Goal: Task Accomplishment & Management: Use online tool/utility

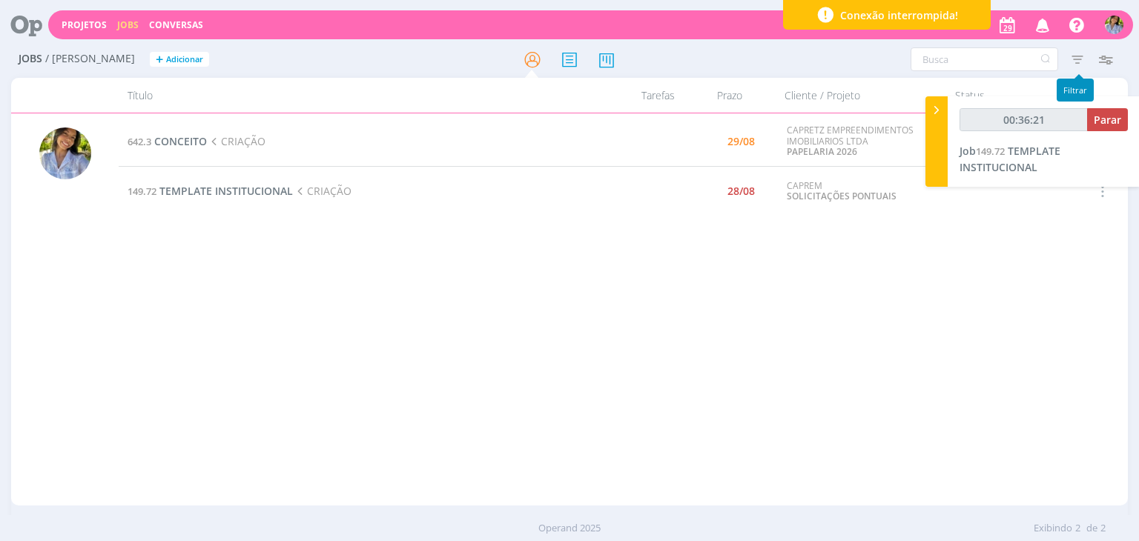
click at [1078, 60] on icon "button" at bounding box center [1077, 59] width 27 height 27
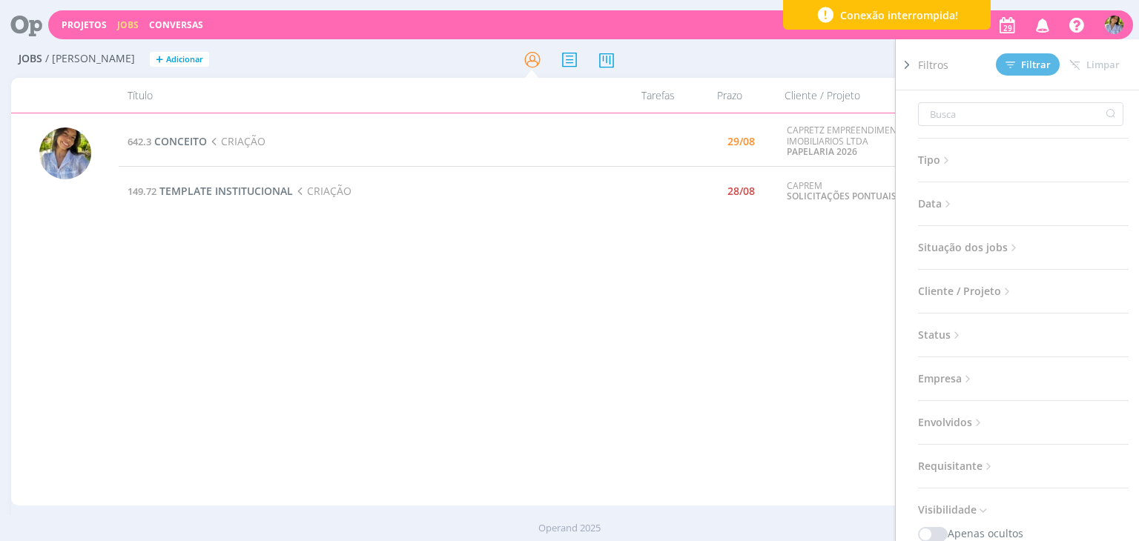
click at [977, 245] on span "Situação dos jobs" at bounding box center [969, 247] width 102 height 19
click at [1003, 283] on span at bounding box center [1015, 287] width 30 height 15
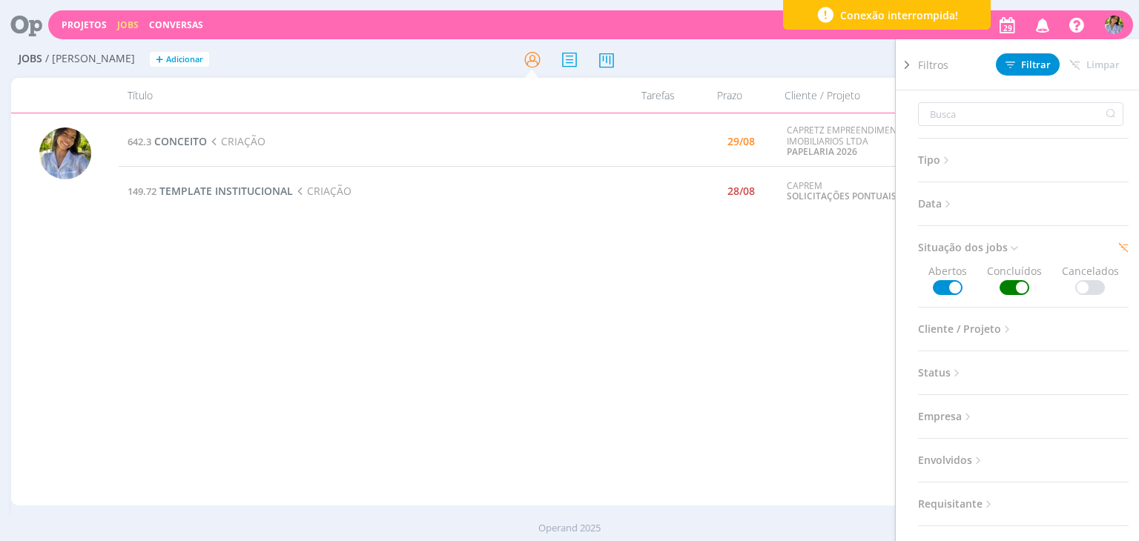
click at [1020, 78] on div "Filtros Filtrar [GEOGRAPHIC_DATA]" at bounding box center [1029, 64] width 222 height 50
click at [1019, 67] on span "Filtrar" at bounding box center [1028, 65] width 45 height 10
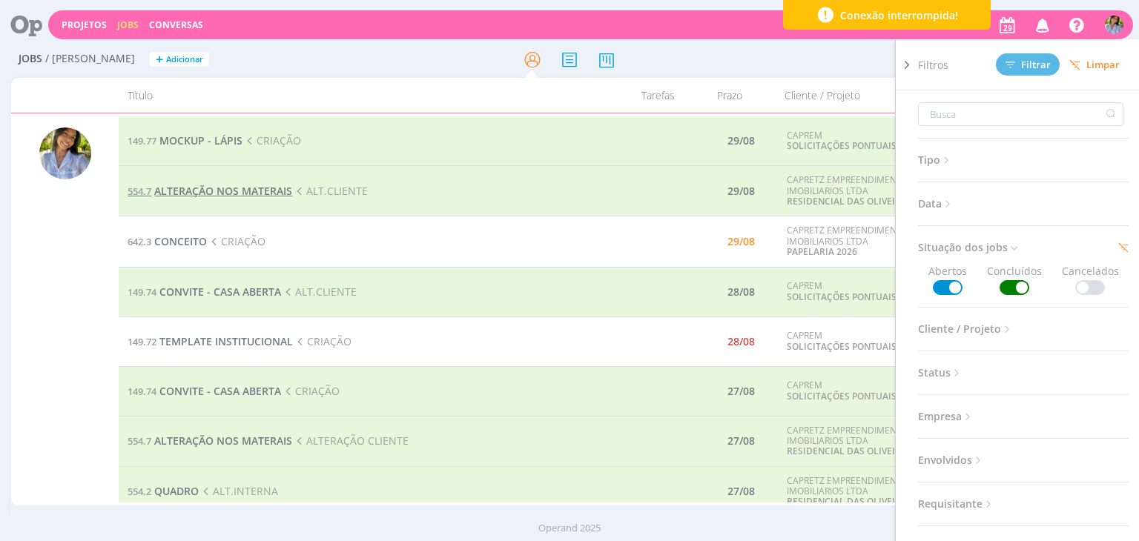
click at [240, 189] on span "ALTERAÇÃO NOS MATERAIS" at bounding box center [223, 191] width 138 height 14
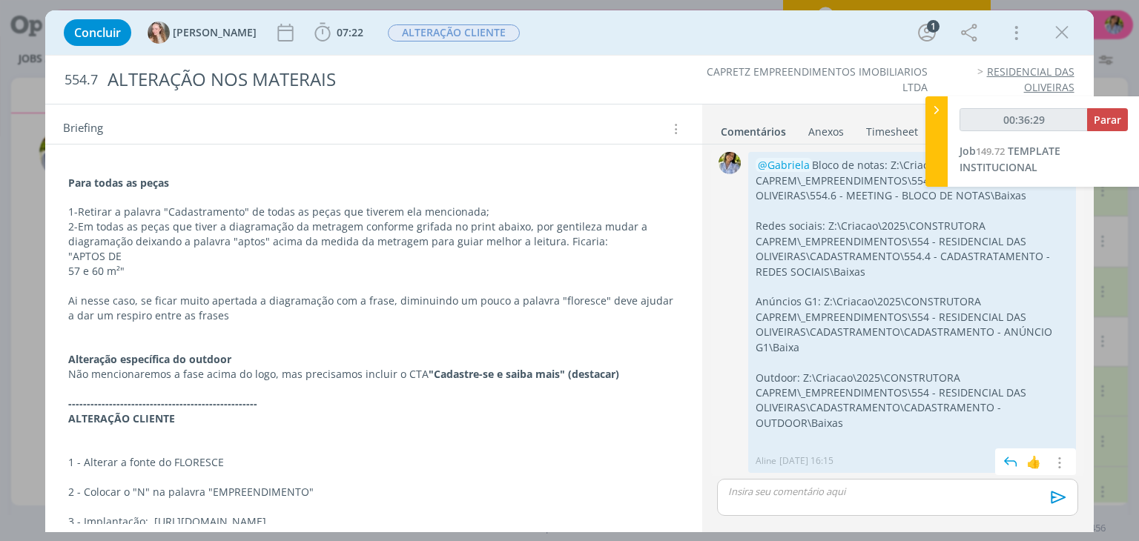
scroll to position [281, 0]
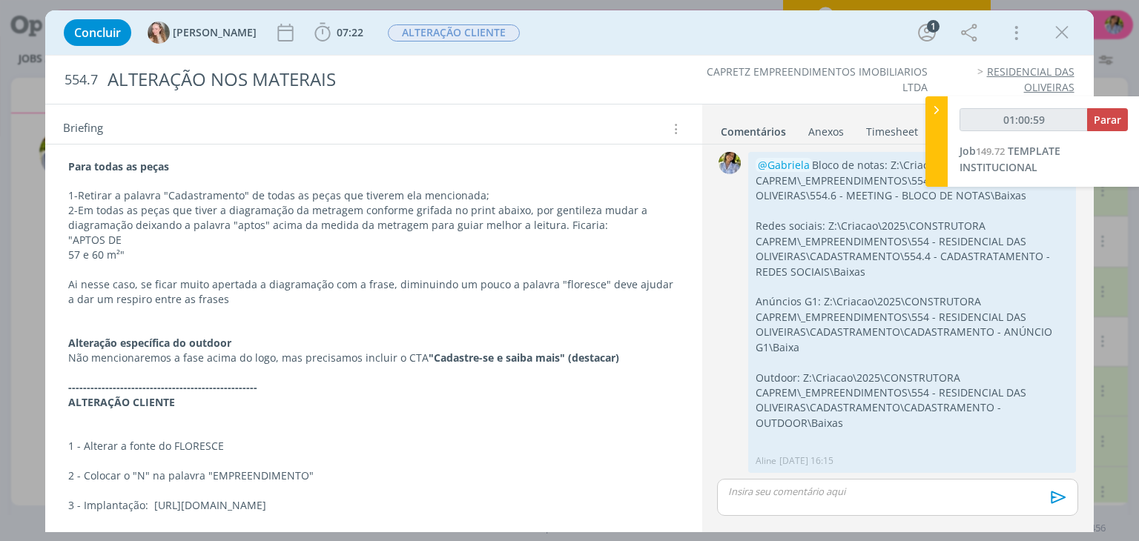
click at [1065, 29] on icon "dialog" at bounding box center [1062, 33] width 22 height 22
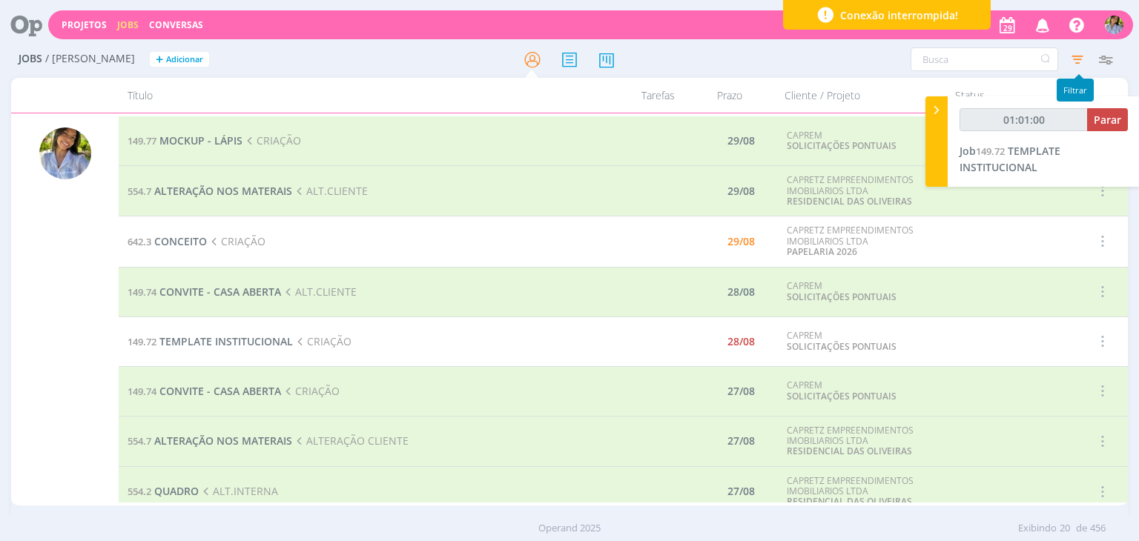
click at [1077, 65] on icon "button" at bounding box center [1077, 59] width 27 height 27
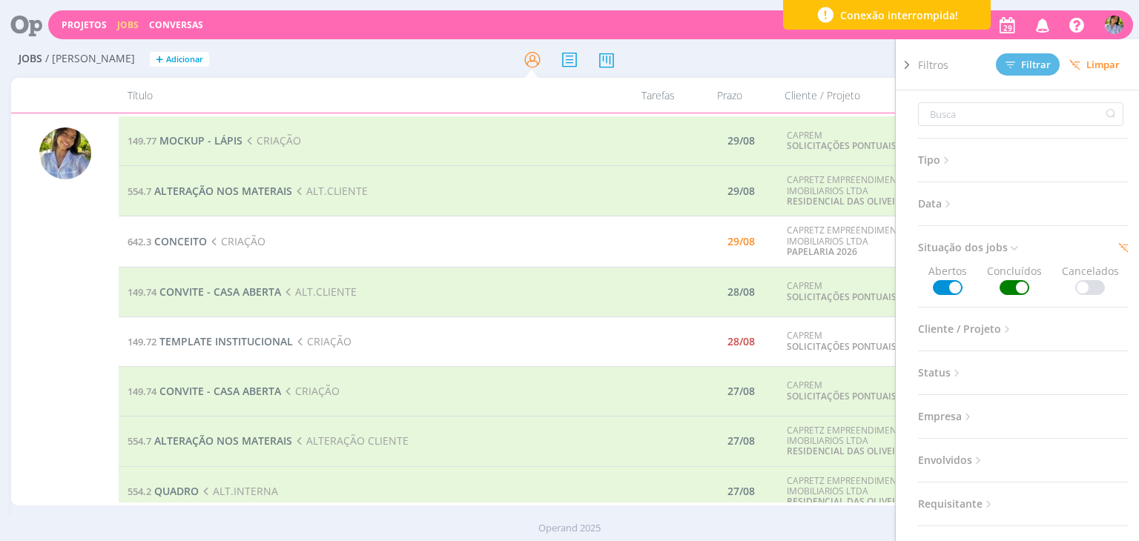
click at [1016, 288] on span at bounding box center [1015, 287] width 30 height 15
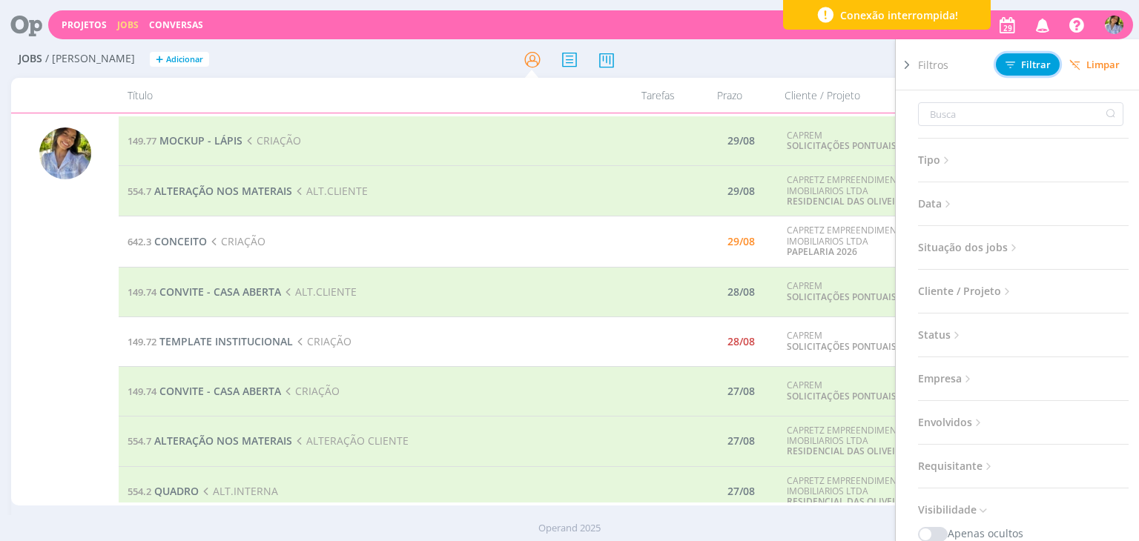
click at [1035, 68] on span "Filtrar" at bounding box center [1028, 65] width 45 height 10
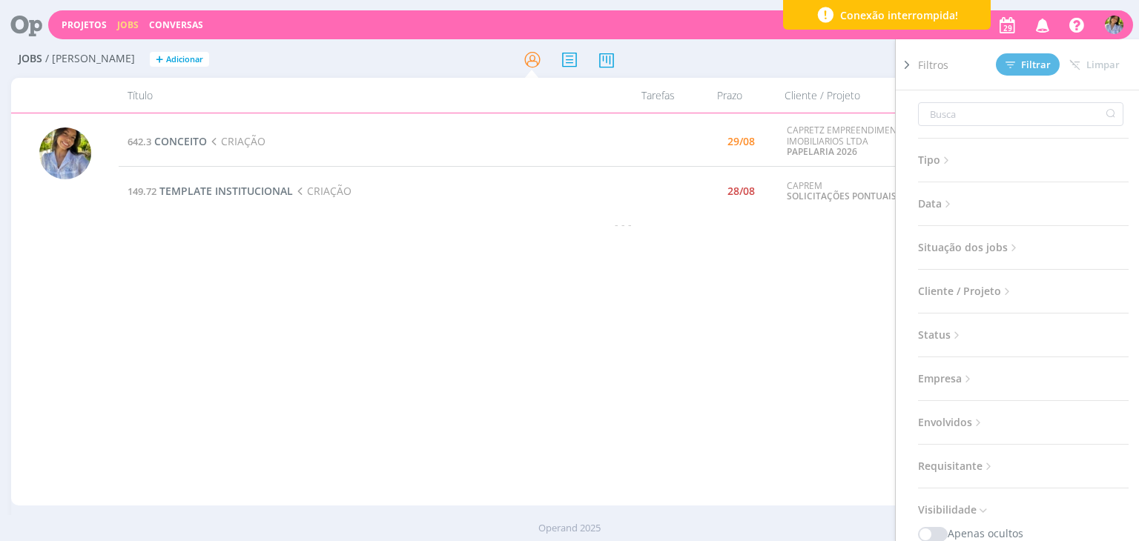
click at [905, 69] on icon at bounding box center [907, 65] width 15 height 16
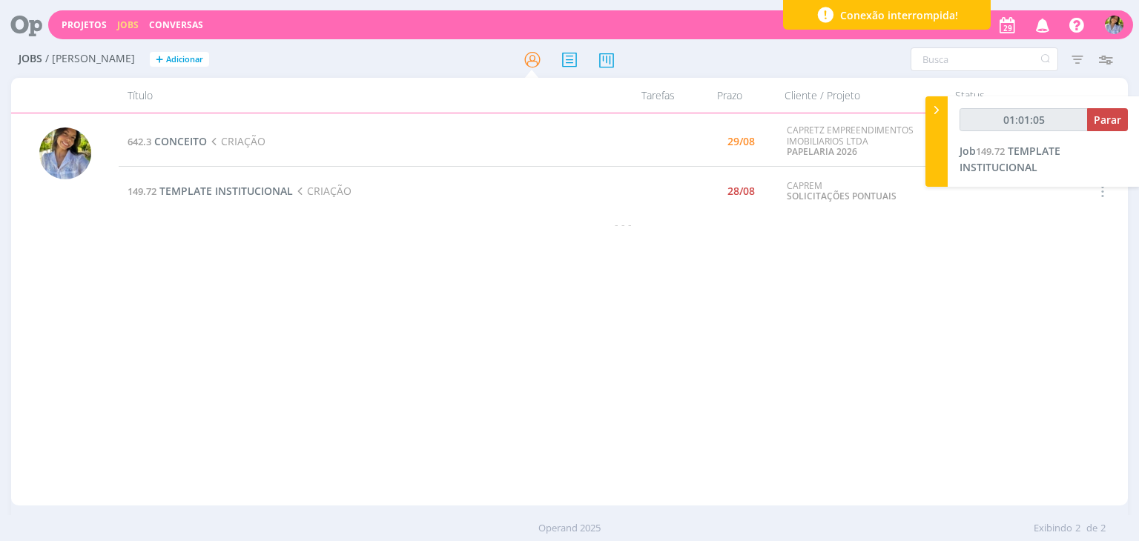
click at [234, 200] on td "149.72 TEMPLATE INSTITUCIONAL CRIAÇÃO" at bounding box center [367, 192] width 496 height 50
click at [238, 194] on span "TEMPLATE INSTITUCIONAL" at bounding box center [225, 191] width 133 height 14
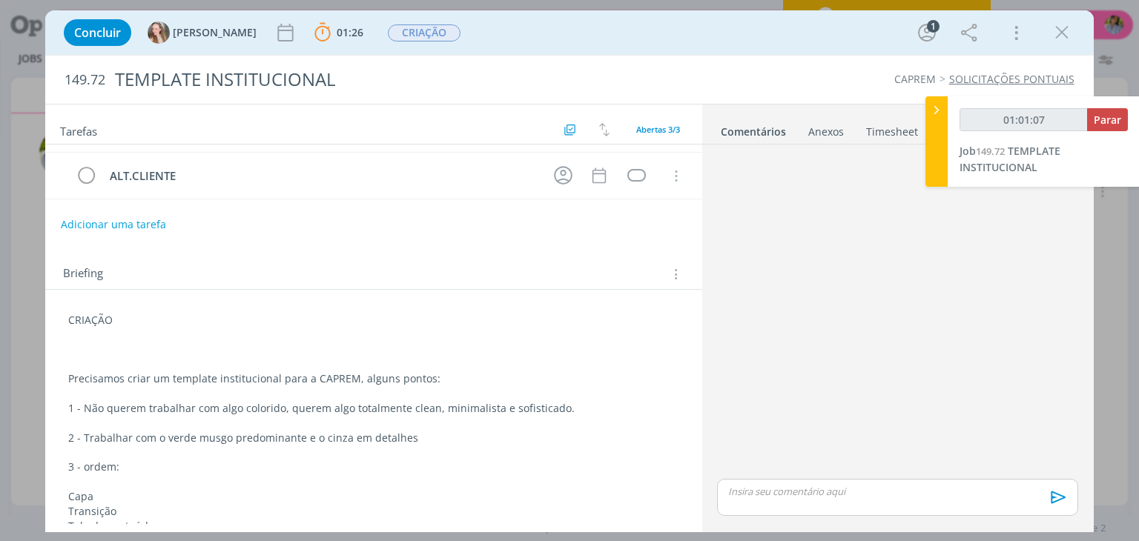
scroll to position [133, 0]
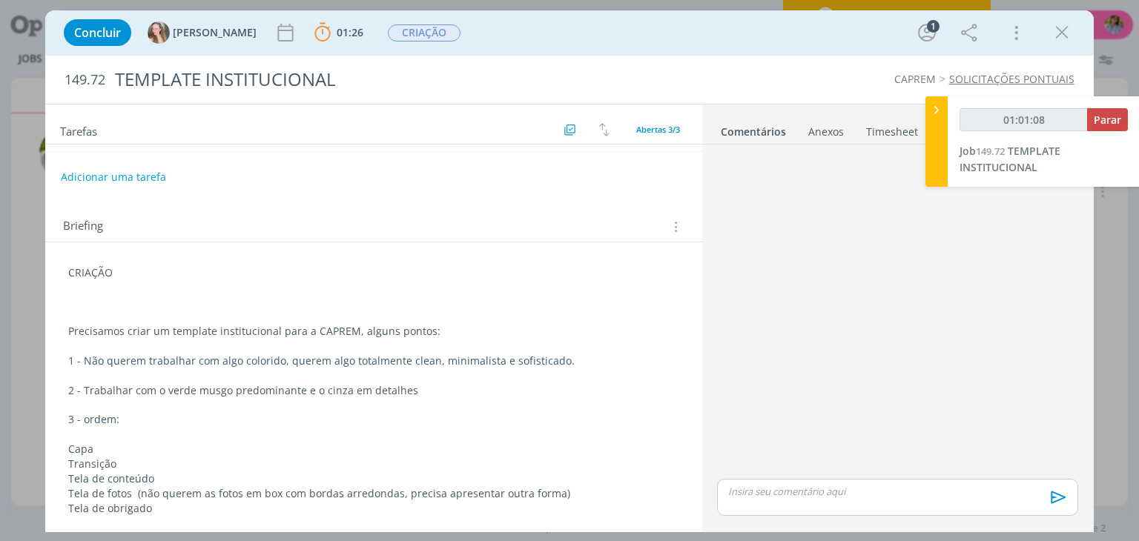
click at [145, 492] on p "Tela de fotos (não querem as fotos em box com bordas arredondas, precisa aprese…" at bounding box center [373, 494] width 610 height 15
click at [328, 462] on p "Transição" at bounding box center [373, 465] width 609 height 15
type input "01:08:30"
click at [1109, 125] on span "Parar" at bounding box center [1107, 120] width 27 height 14
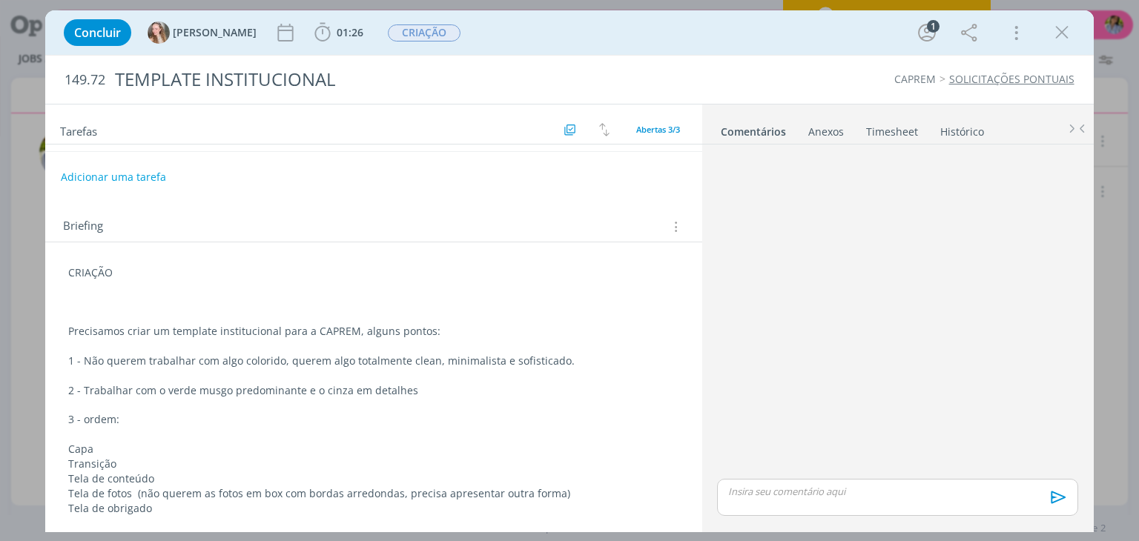
drag, startPoint x: 1057, startPoint y: 33, endPoint x: 1089, endPoint y: 28, distance: 32.2
click at [1056, 36] on icon "dialog" at bounding box center [1062, 33] width 22 height 22
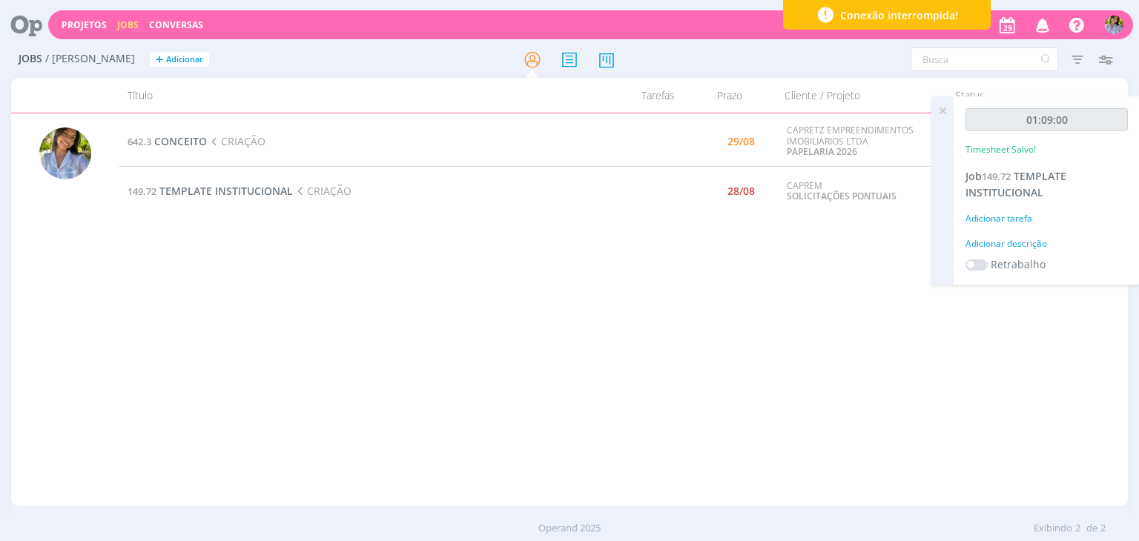
click at [943, 116] on icon at bounding box center [942, 110] width 27 height 29
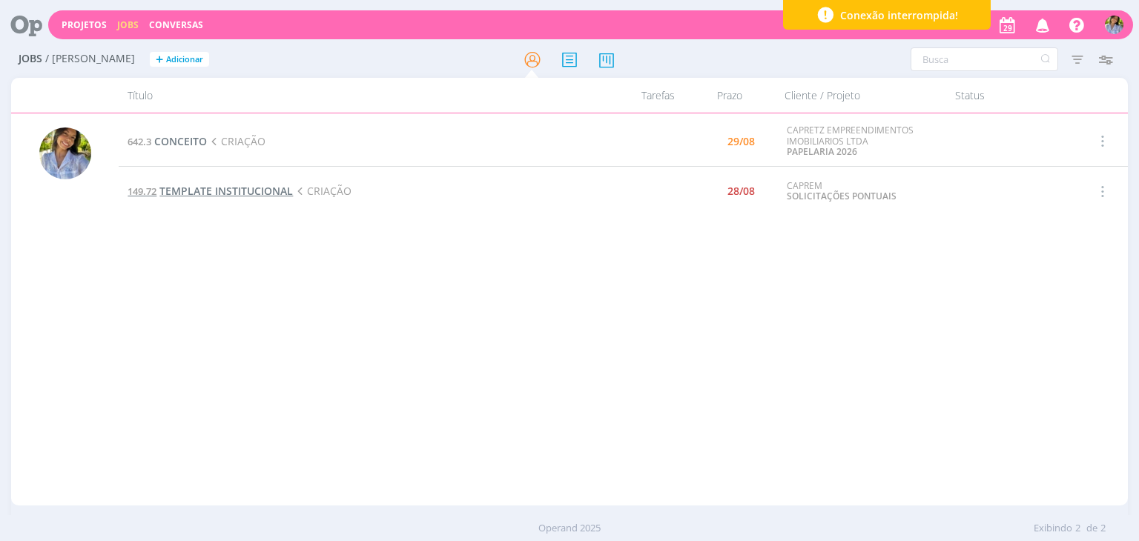
click at [272, 193] on span "TEMPLATE INSTITUCIONAL" at bounding box center [225, 191] width 133 height 14
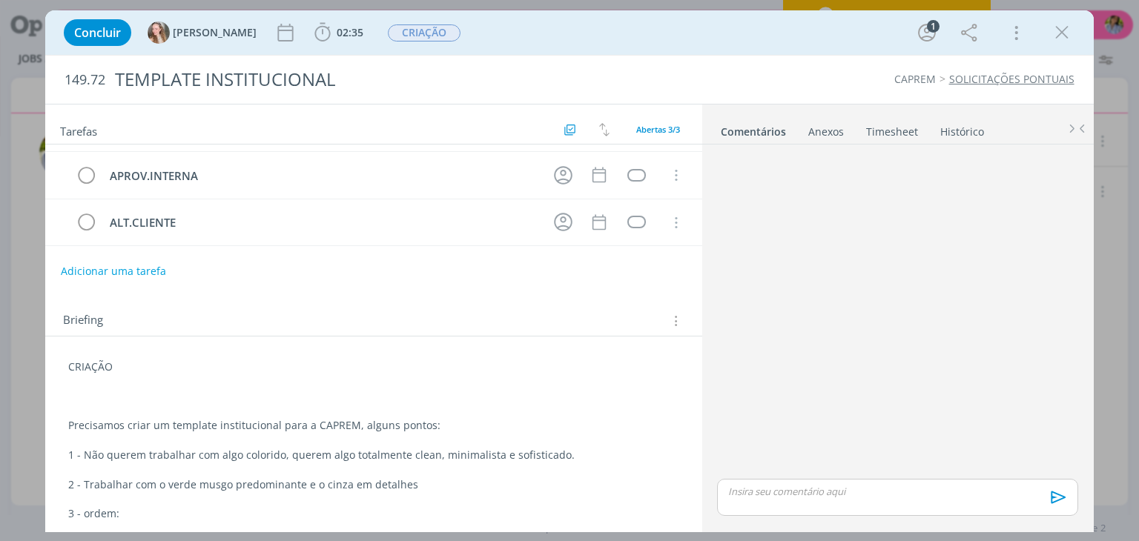
scroll to position [133, 0]
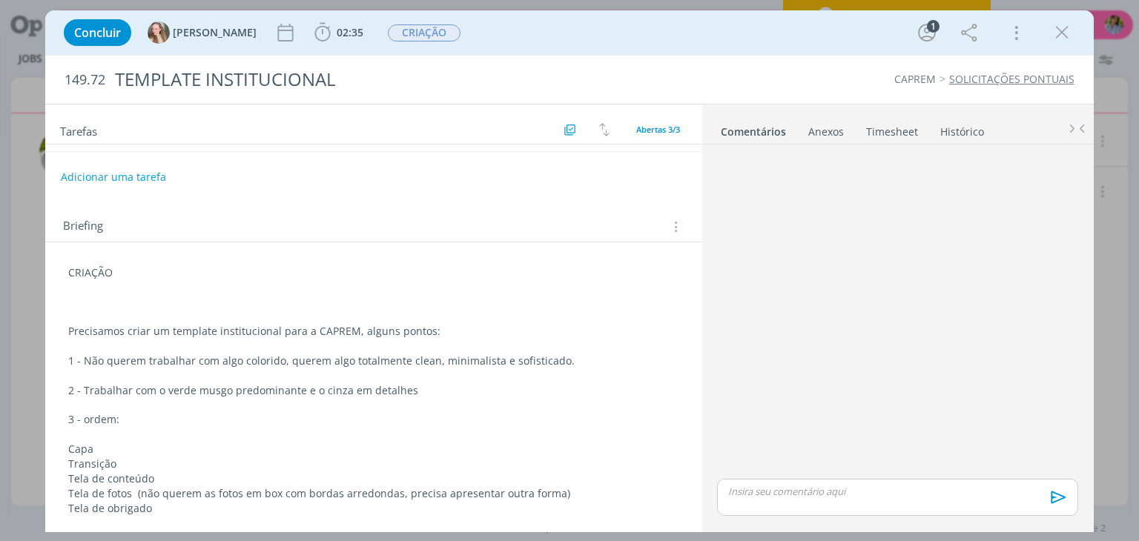
click at [703, 484] on div "🙂 Ctrl + ENTER para enviar Powered by PQINA Arraste seus arquivos ou procure em…" at bounding box center [898, 337] width 392 height 385
click at [710, 535] on div "Concluir [PERSON_NAME] 02:35 Iniciar Apontar Data * [DATE] Horas * 00:00 Tarefa…" at bounding box center [569, 270] width 1139 height 541
click at [311, 39] on span "02:35" at bounding box center [338, 33] width 55 height 22
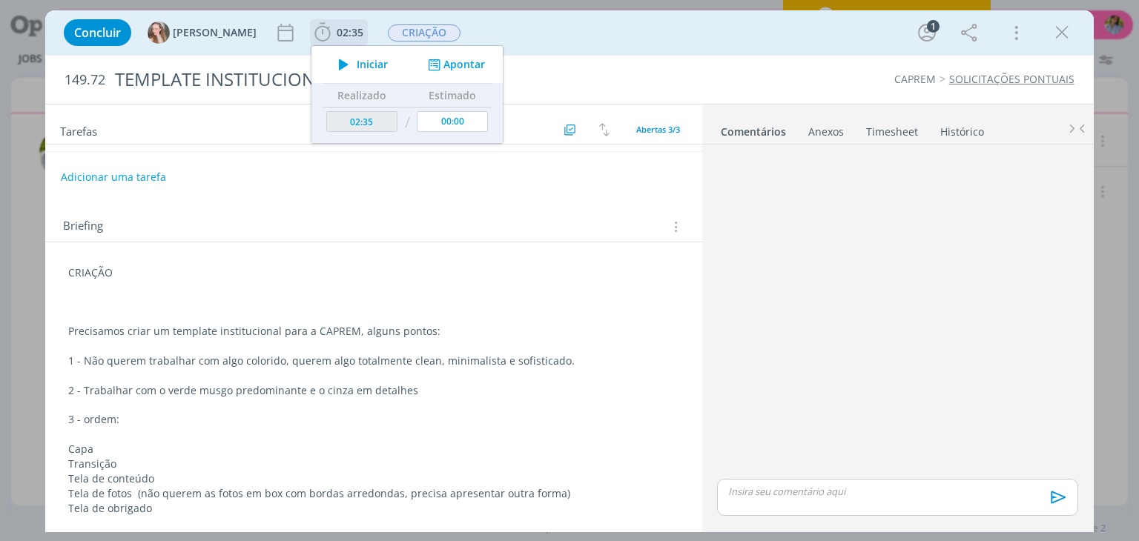
click at [357, 65] on span "Iniciar" at bounding box center [372, 64] width 31 height 10
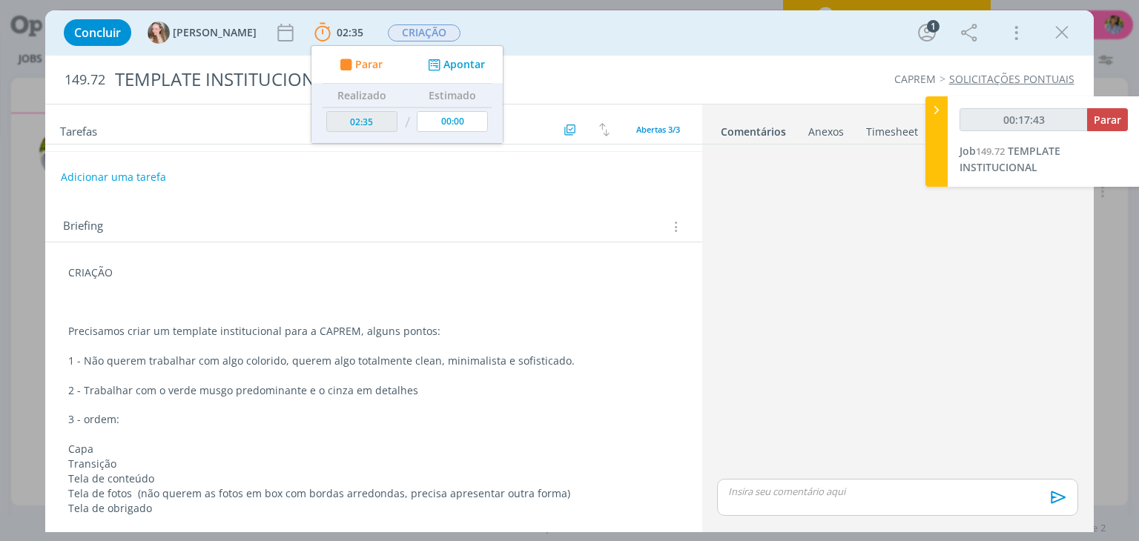
type input "00:17:44"
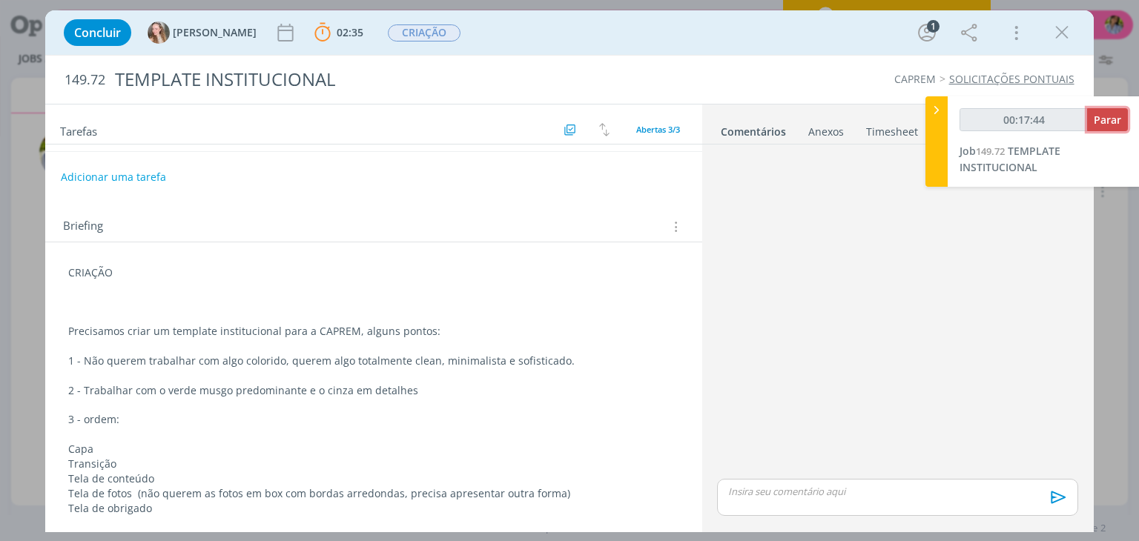
click at [1121, 113] on span "Parar" at bounding box center [1107, 120] width 27 height 14
click at [1063, 39] on icon "dialog" at bounding box center [1062, 33] width 22 height 22
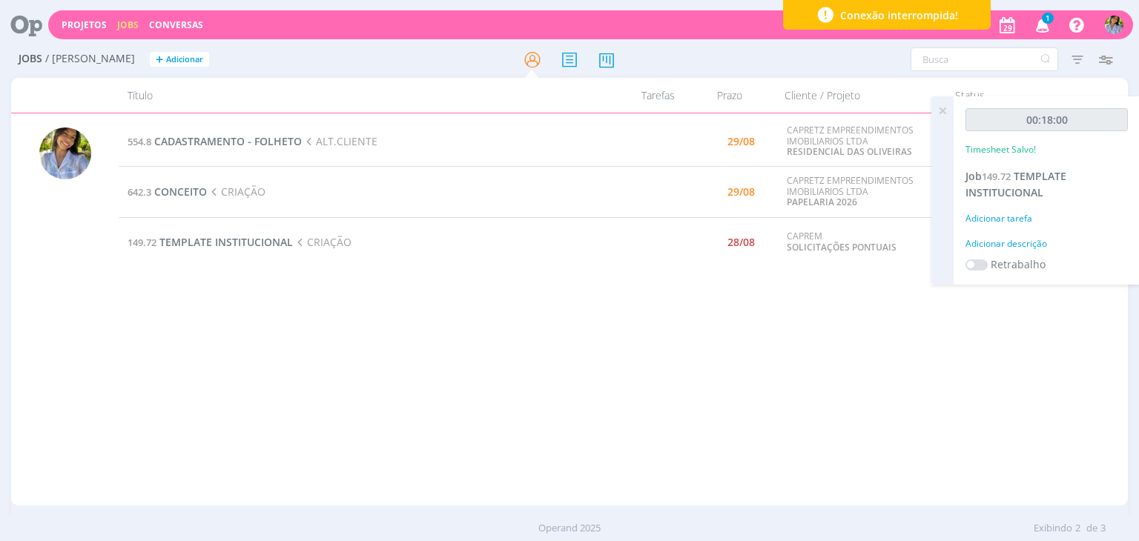
click at [1043, 22] on span "1" at bounding box center [1048, 18] width 12 height 11
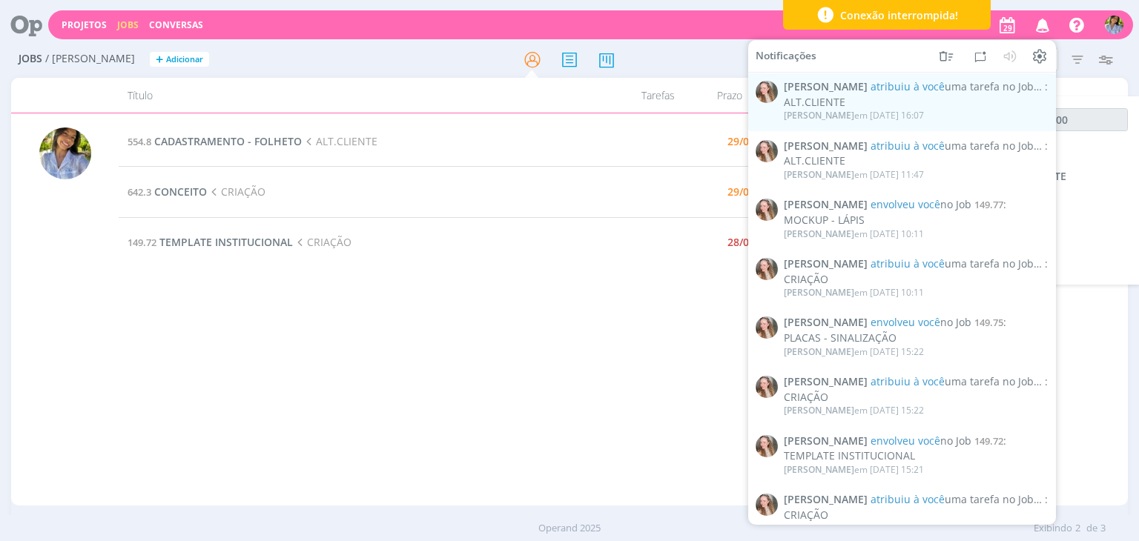
click at [1043, 26] on icon "button" at bounding box center [1043, 24] width 26 height 25
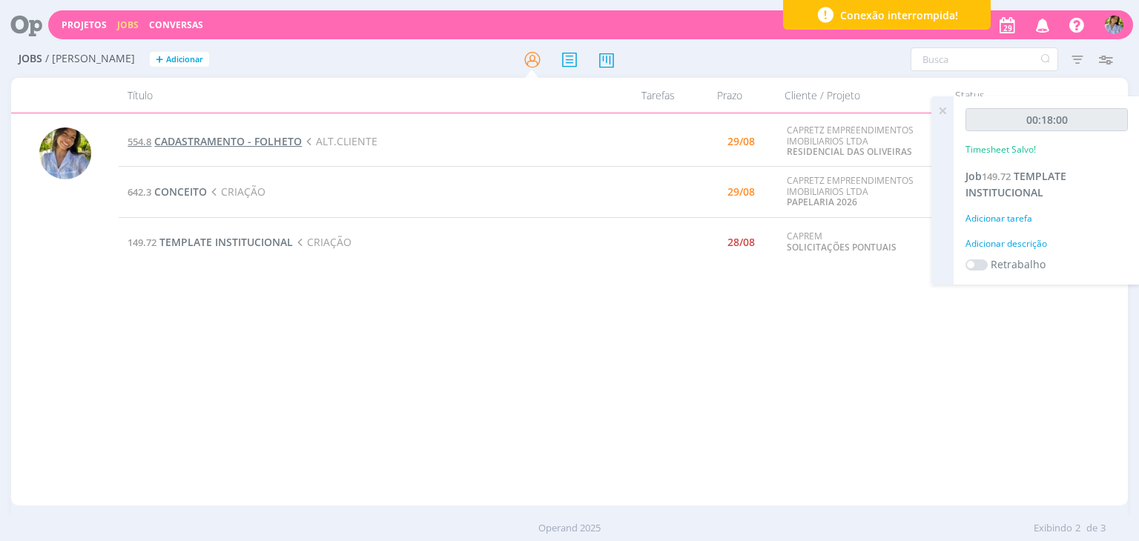
click at [214, 137] on span "CADASTRAMENTO - FOLHETO" at bounding box center [228, 141] width 148 height 14
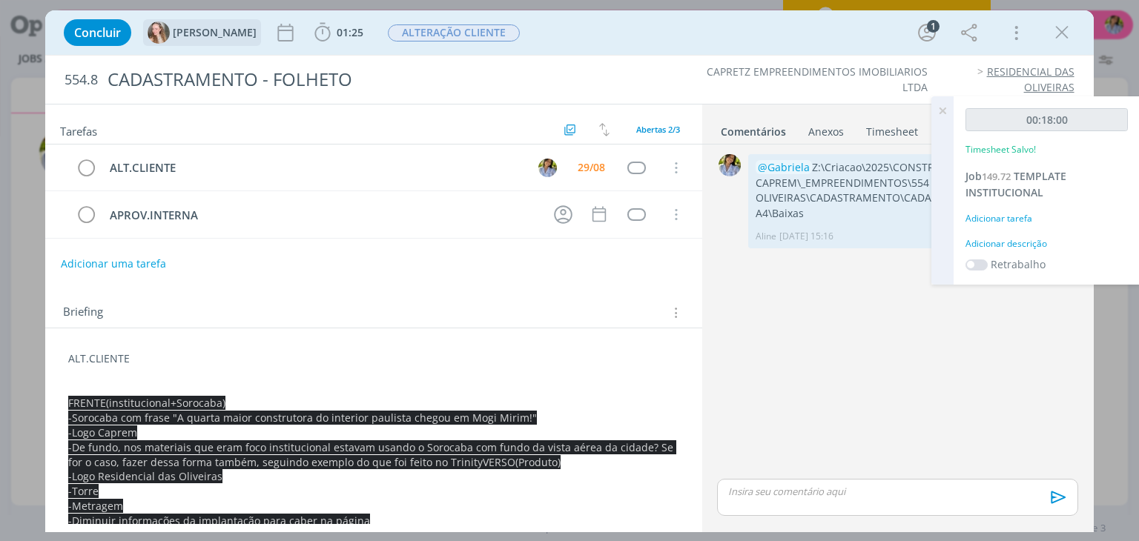
click at [208, 37] on span "[PERSON_NAME]" at bounding box center [215, 32] width 84 height 10
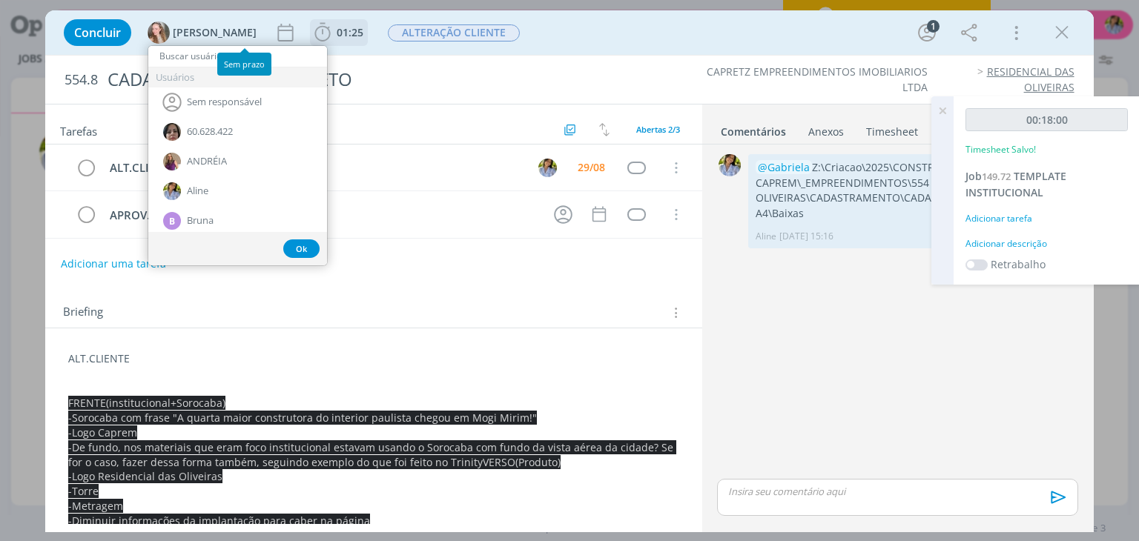
click at [311, 39] on span "01:25" at bounding box center [338, 33] width 55 height 22
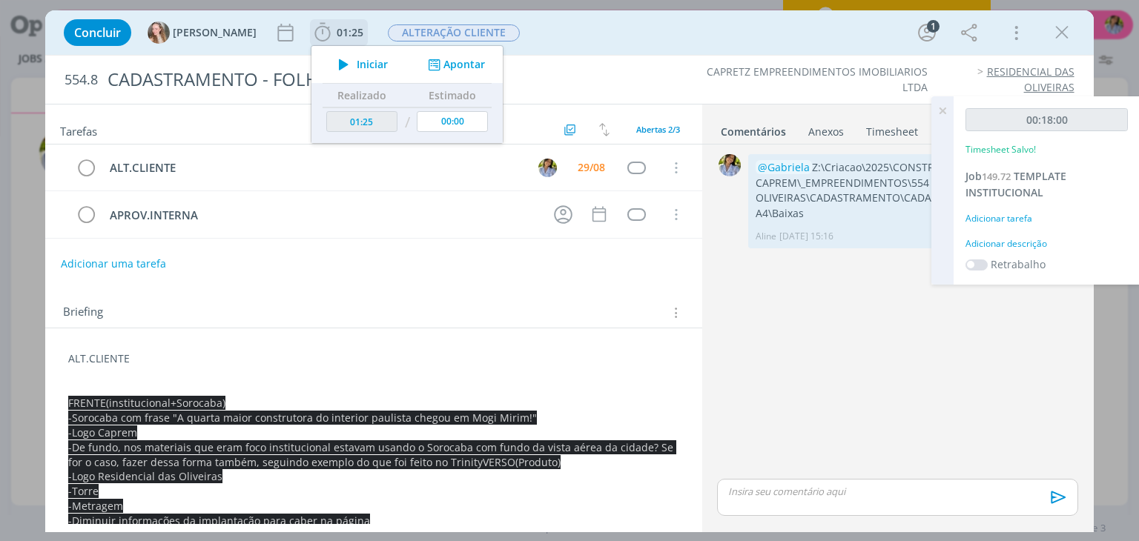
click at [357, 64] on span "Iniciar" at bounding box center [372, 64] width 31 height 10
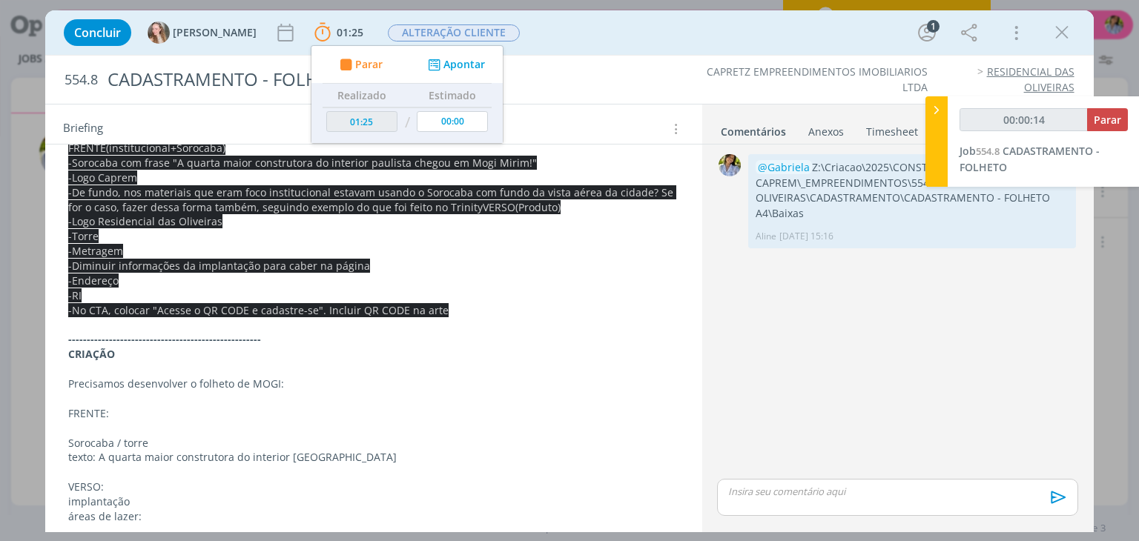
scroll to position [263, 0]
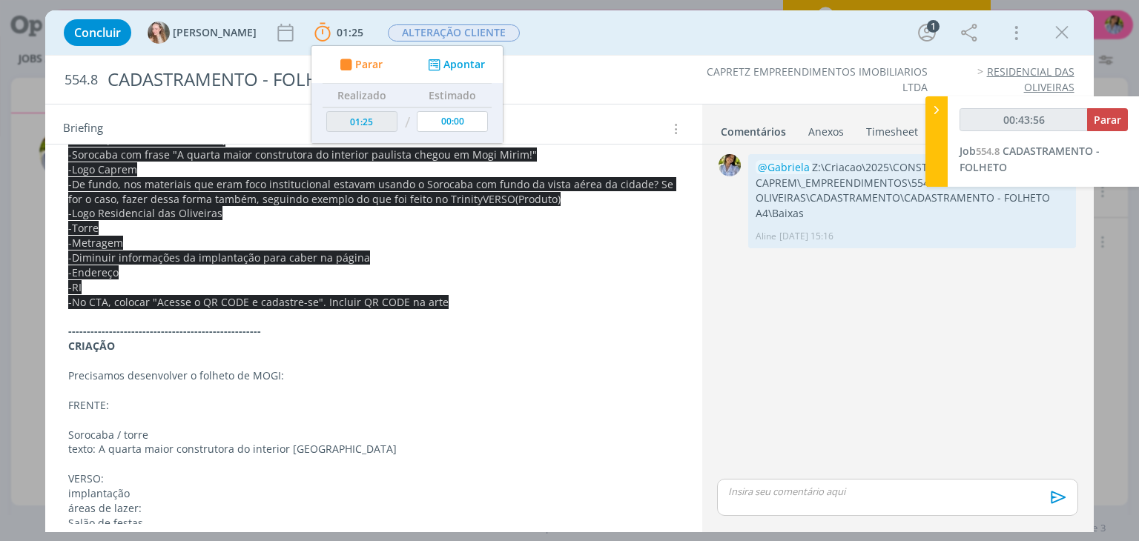
type input "00:44:56"
